Goal: Complete application form

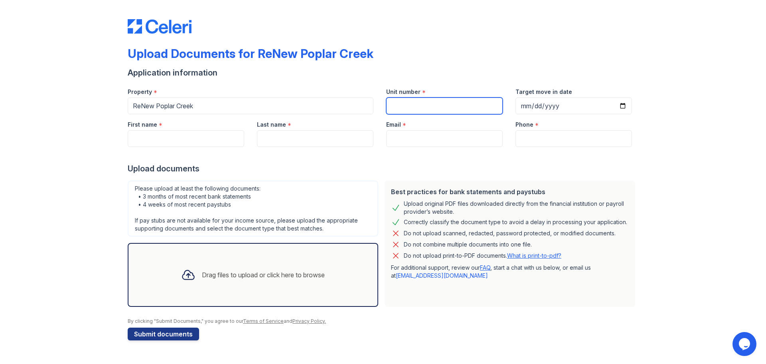
click at [451, 103] on input "Unit number" at bounding box center [444, 105] width 117 height 17
type input "a"
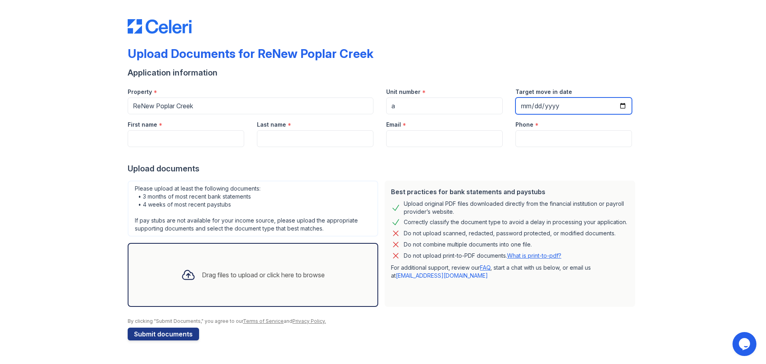
click at [625, 106] on input "Target move in date" at bounding box center [574, 105] width 117 height 17
type input "[DATE]"
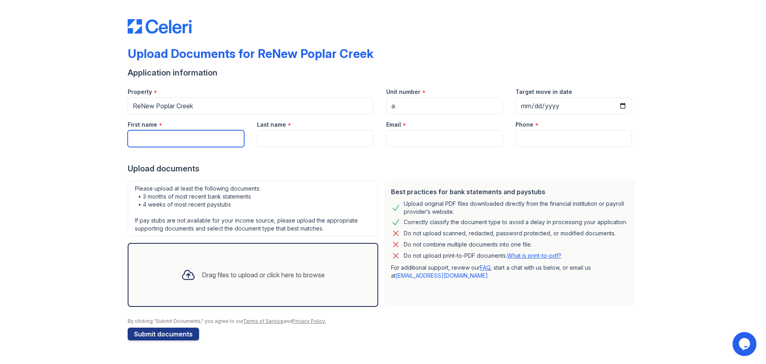
click at [176, 132] on input "First name" at bounding box center [186, 138] width 117 height 17
type input "[PERSON_NAME]"
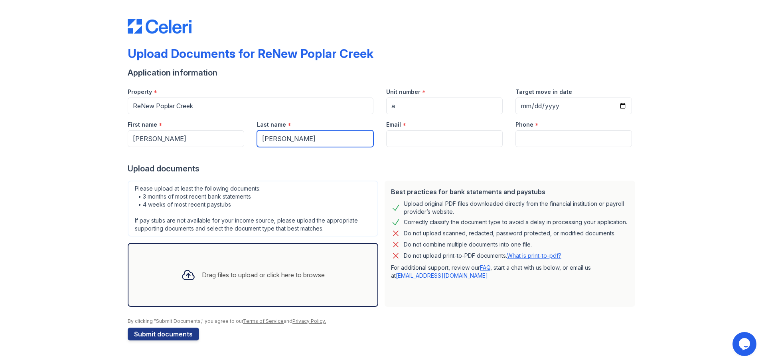
type input "[PERSON_NAME]"
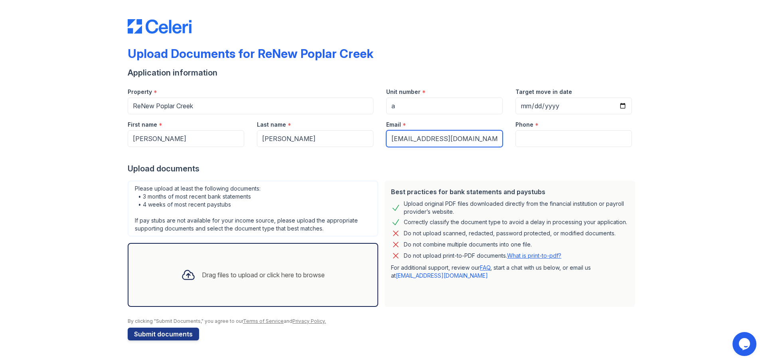
type input "[EMAIL_ADDRESS][DOMAIN_NAME]"
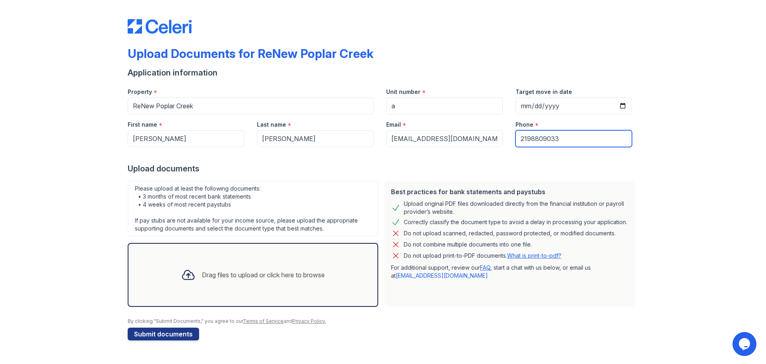
type input "2198809033"
click at [238, 271] on div "Drag files to upload or click here to browse" at bounding box center [263, 275] width 123 height 10
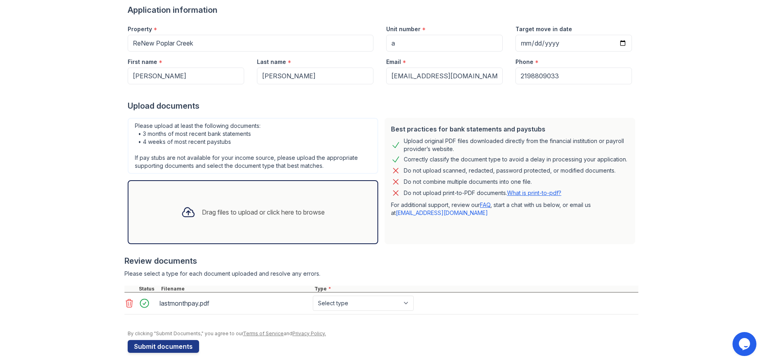
scroll to position [65, 0]
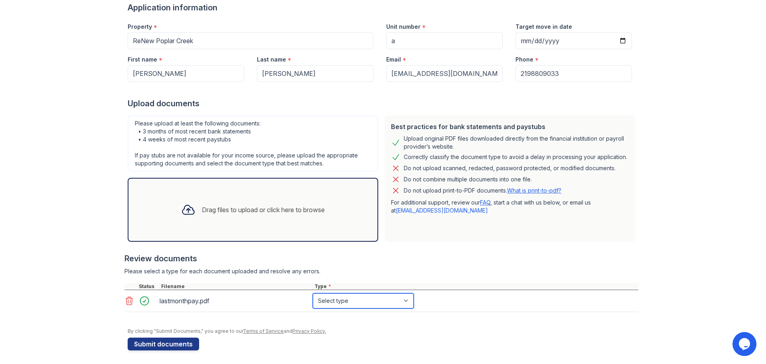
click at [404, 300] on select "Select type Paystub Bank Statement Offer Letter Tax Documents Benefit Award Let…" at bounding box center [363, 300] width 101 height 15
select select "paystub"
click at [313, 293] on select "Select type Paystub Bank Statement Offer Letter Tax Documents Benefit Award Let…" at bounding box center [363, 300] width 101 height 15
click at [176, 342] on button "Submit documents" at bounding box center [163, 343] width 71 height 13
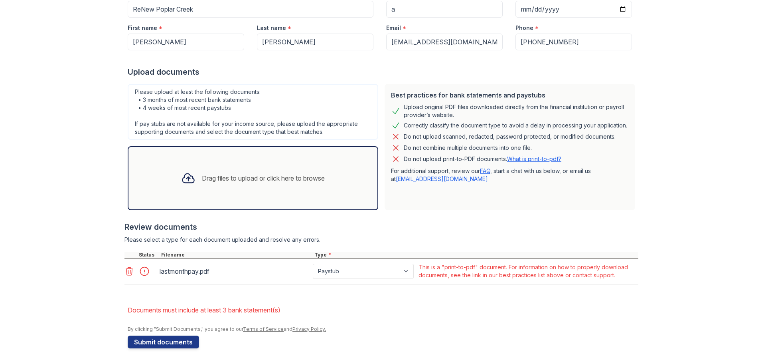
scroll to position [119, 0]
click at [248, 175] on div "Drag files to upload or click here to browse" at bounding box center [263, 178] width 123 height 10
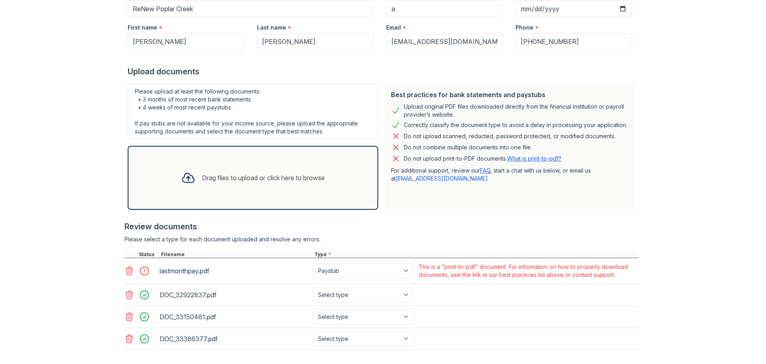
click at [249, 181] on div "Drag files to upload or click here to browse" at bounding box center [263, 178] width 123 height 10
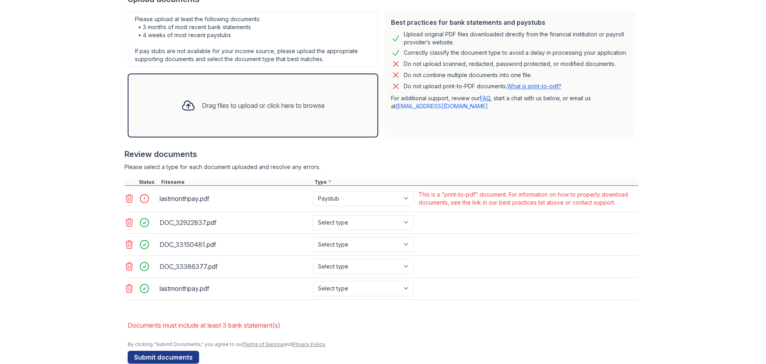
scroll to position [207, 0]
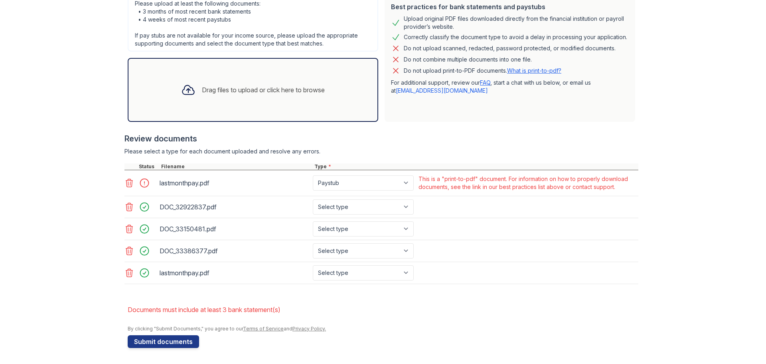
drag, startPoint x: 127, startPoint y: 273, endPoint x: 154, endPoint y: 271, distance: 26.8
click at [127, 273] on icon at bounding box center [129, 273] width 7 height 8
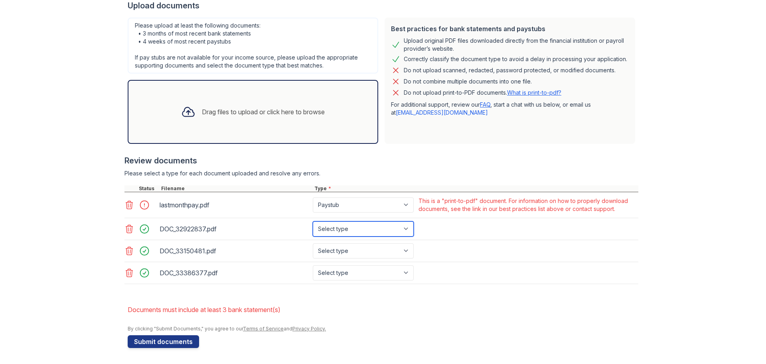
click at [404, 230] on select "Select type Paystub Bank Statement Offer Letter Tax Documents Benefit Award Let…" at bounding box center [363, 228] width 101 height 15
select select "bank_statement"
click at [313, 221] on select "Select type Paystub Bank Statement Offer Letter Tax Documents Benefit Award Let…" at bounding box center [363, 228] width 101 height 15
click at [403, 248] on select "Select type Paystub Bank Statement Offer Letter Tax Documents Benefit Award Let…" at bounding box center [363, 250] width 101 height 15
select select "bank_statement"
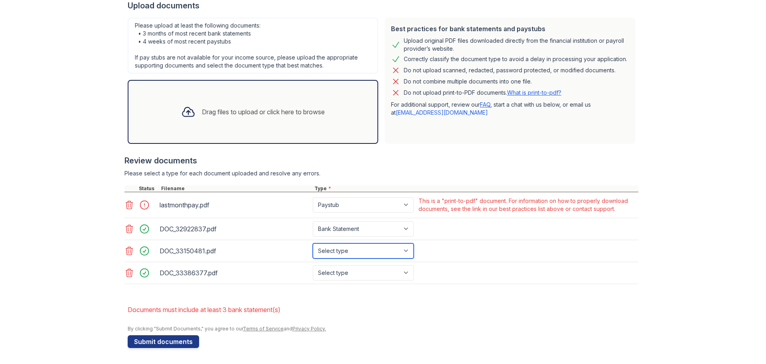
click at [313, 243] on select "Select type Paystub Bank Statement Offer Letter Tax Documents Benefit Award Let…" at bounding box center [363, 250] width 101 height 15
click at [406, 275] on select "Select type Paystub Bank Statement Offer Letter Tax Documents Benefit Award Let…" at bounding box center [363, 272] width 101 height 15
select select "bank_statement"
click at [313, 265] on select "Select type Paystub Bank Statement Offer Letter Tax Documents Benefit Award Let…" at bounding box center [363, 272] width 101 height 15
click at [156, 341] on button "Submit documents" at bounding box center [163, 341] width 71 height 13
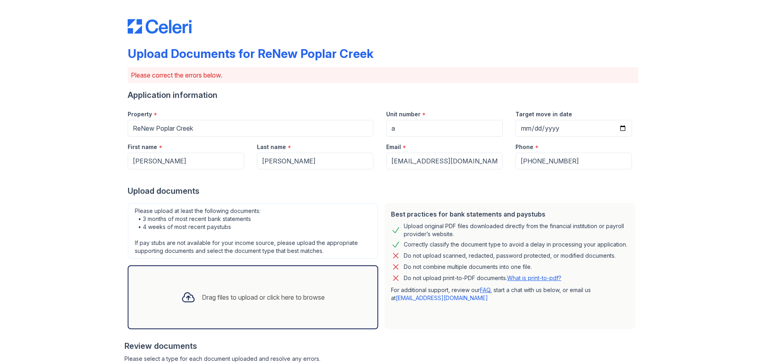
scroll to position [160, 0]
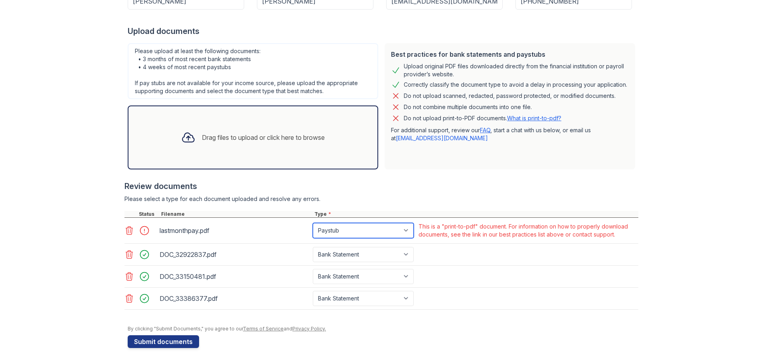
click at [404, 229] on select "Paystub Bank Statement Offer Letter Tax Documents Benefit Award Letter Investme…" at bounding box center [363, 230] width 101 height 15
click at [647, 175] on div "Upload Documents for ReNew Poplar Creek Please correct the errors below. Applic…" at bounding box center [383, 101] width 741 height 523
click at [536, 236] on div "This is a "print-to-pdf" document. For information on how to properly download …" at bounding box center [528, 230] width 218 height 16
click at [401, 227] on select "Paystub Bank Statement Offer Letter Tax Documents Benefit Award Letter Investme…" at bounding box center [363, 230] width 101 height 15
select select "bank_statement"
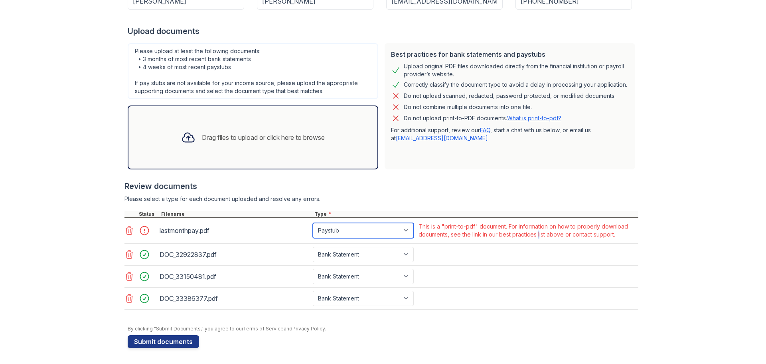
click at [313, 223] on select "Paystub Bank Statement Offer Letter Tax Documents Benefit Award Letter Investme…" at bounding box center [363, 230] width 101 height 15
click at [172, 340] on button "Submit documents" at bounding box center [163, 341] width 71 height 13
click at [127, 231] on icon at bounding box center [129, 230] width 7 height 8
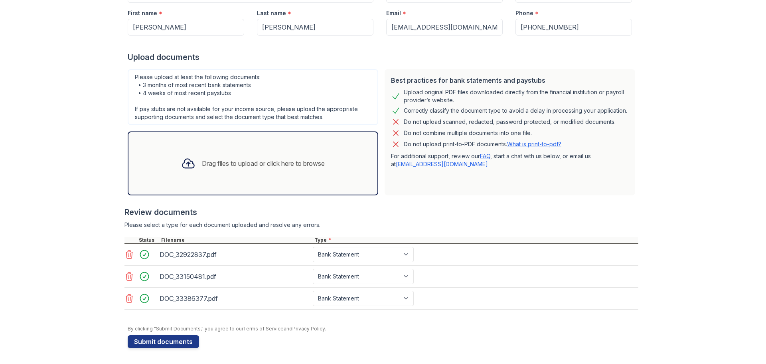
scroll to position [134, 0]
click at [204, 170] on div "Drag files to upload or click here to browse" at bounding box center [253, 163] width 156 height 27
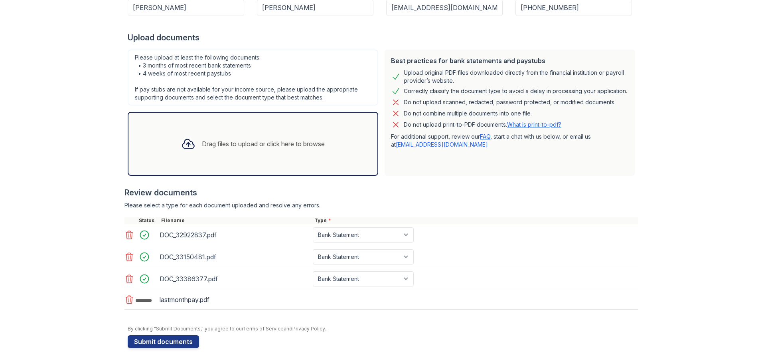
scroll to position [156, 0]
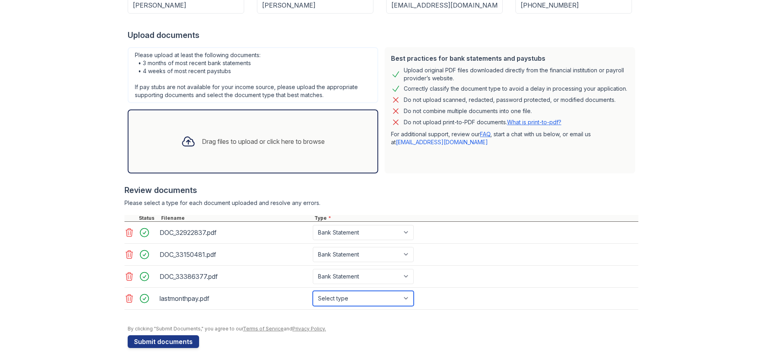
click at [404, 301] on select "Select type Paystub Bank Statement Offer Letter Tax Documents Benefit Award Let…" at bounding box center [363, 298] width 101 height 15
select select "paystub"
click at [313, 291] on select "Select type Paystub Bank Statement Offer Letter Tax Documents Benefit Award Let…" at bounding box center [363, 298] width 101 height 15
click at [167, 342] on button "Submit documents" at bounding box center [163, 341] width 71 height 13
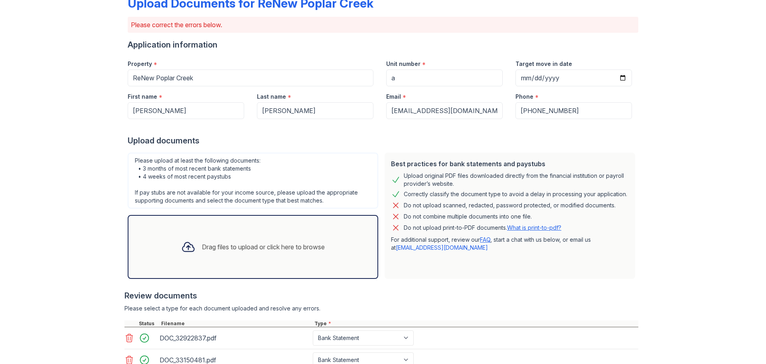
scroll to position [160, 0]
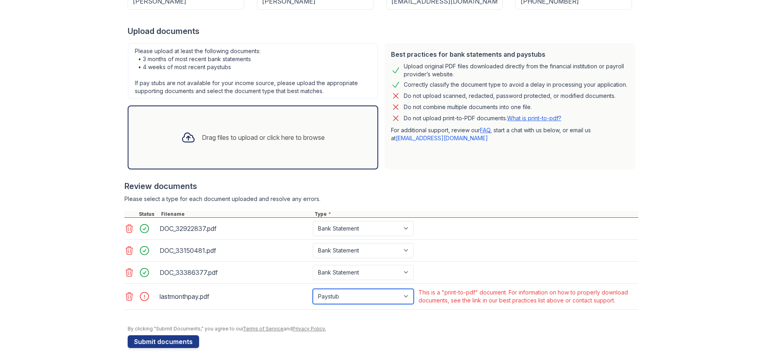
click at [404, 296] on select "Paystub Bank Statement Offer Letter Tax Documents Benefit Award Letter Investme…" at bounding box center [363, 296] width 101 height 15
select select "bank_statement"
click at [313, 289] on select "Paystub Bank Statement Offer Letter Tax Documents Benefit Award Letter Investme…" at bounding box center [363, 296] width 101 height 15
click at [164, 345] on button "Submit documents" at bounding box center [163, 341] width 71 height 13
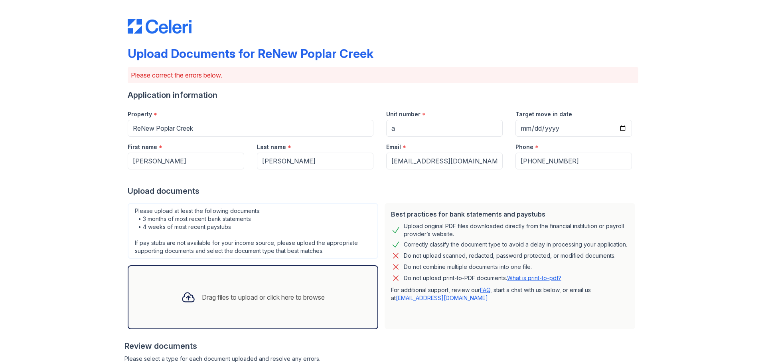
click at [528, 279] on link "What is print-to-pdf?" at bounding box center [534, 277] width 54 height 7
click at [519, 276] on link "What is print-to-pdf?" at bounding box center [534, 277] width 54 height 7
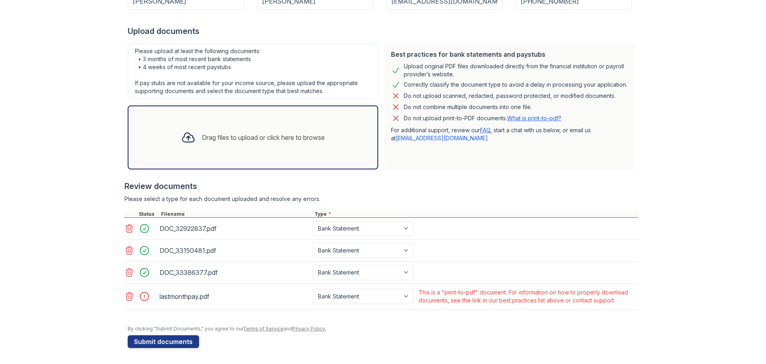
click at [125, 296] on icon at bounding box center [130, 296] width 10 height 10
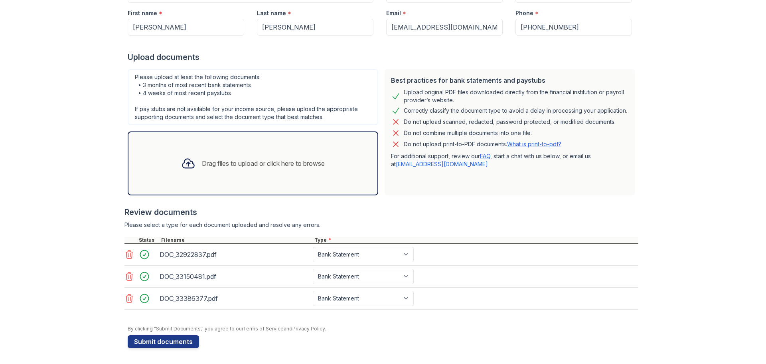
click at [256, 173] on div "Drag files to upload or click here to browse" at bounding box center [253, 163] width 156 height 27
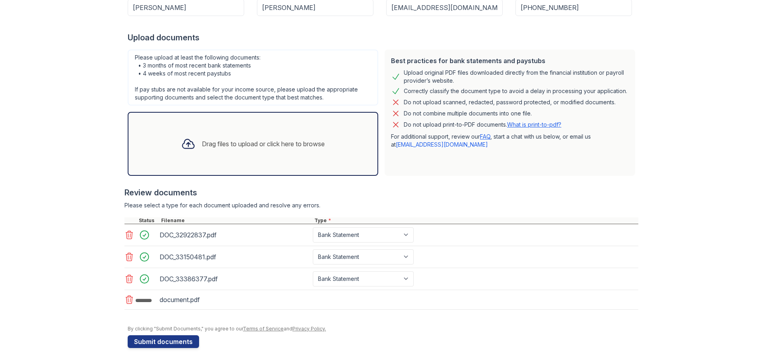
scroll to position [156, 0]
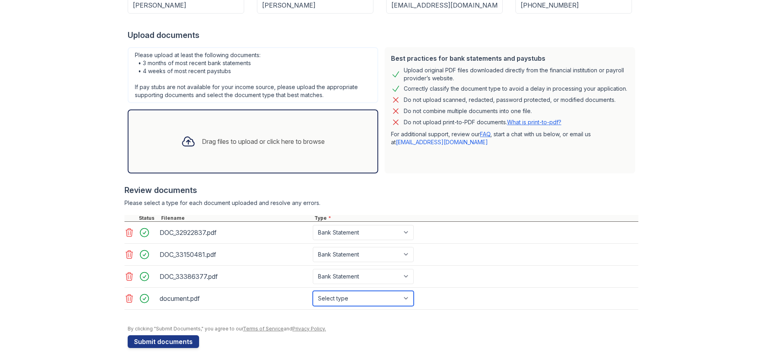
click at [404, 296] on select "Select type Paystub Bank Statement Offer Letter Tax Documents Benefit Award Let…" at bounding box center [363, 298] width 101 height 15
select select "paystub"
click at [313, 291] on select "Select type Paystub Bank Statement Offer Letter Tax Documents Benefit Award Let…" at bounding box center [363, 298] width 101 height 15
click at [150, 340] on button "Submit documents" at bounding box center [163, 341] width 71 height 13
